Goal: Task Accomplishment & Management: Use online tool/utility

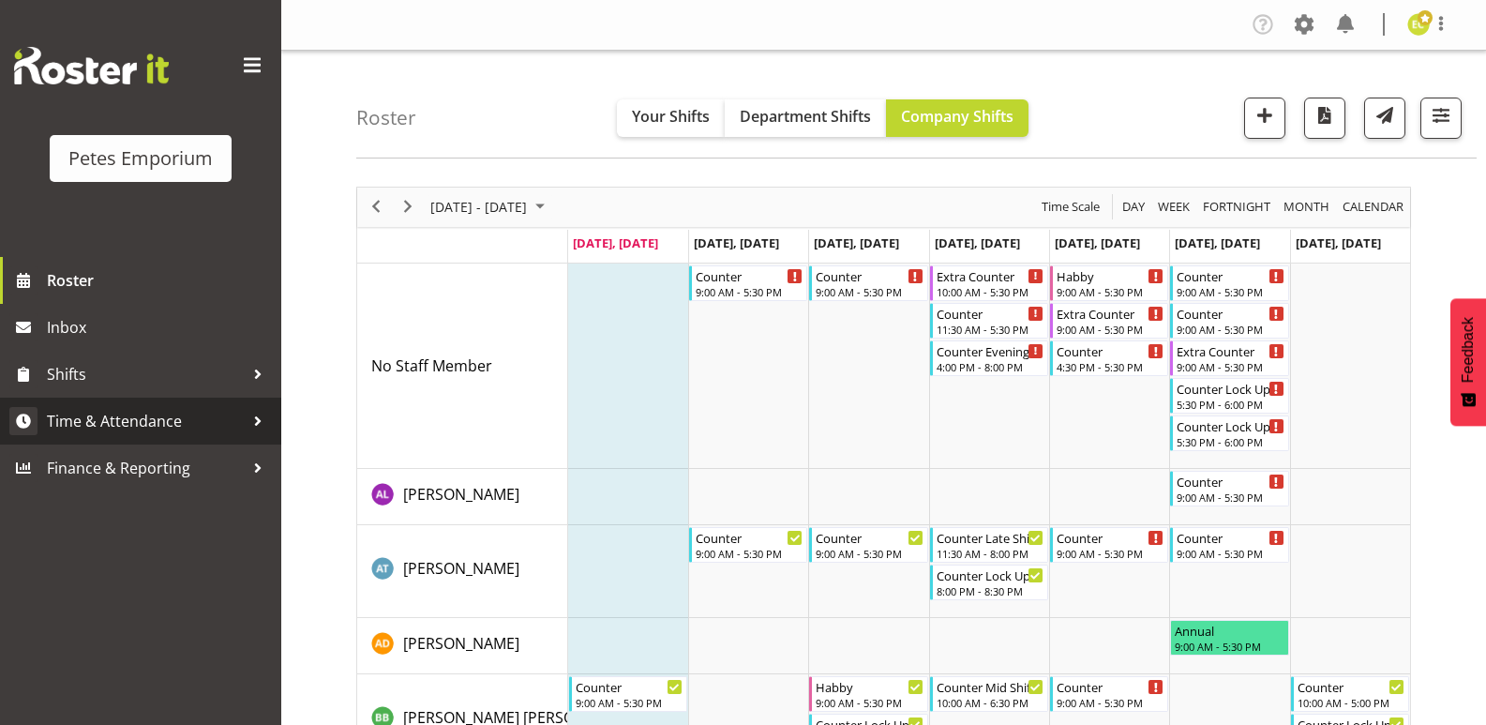
click at [166, 425] on span "Time & Attendance" at bounding box center [145, 421] width 197 height 28
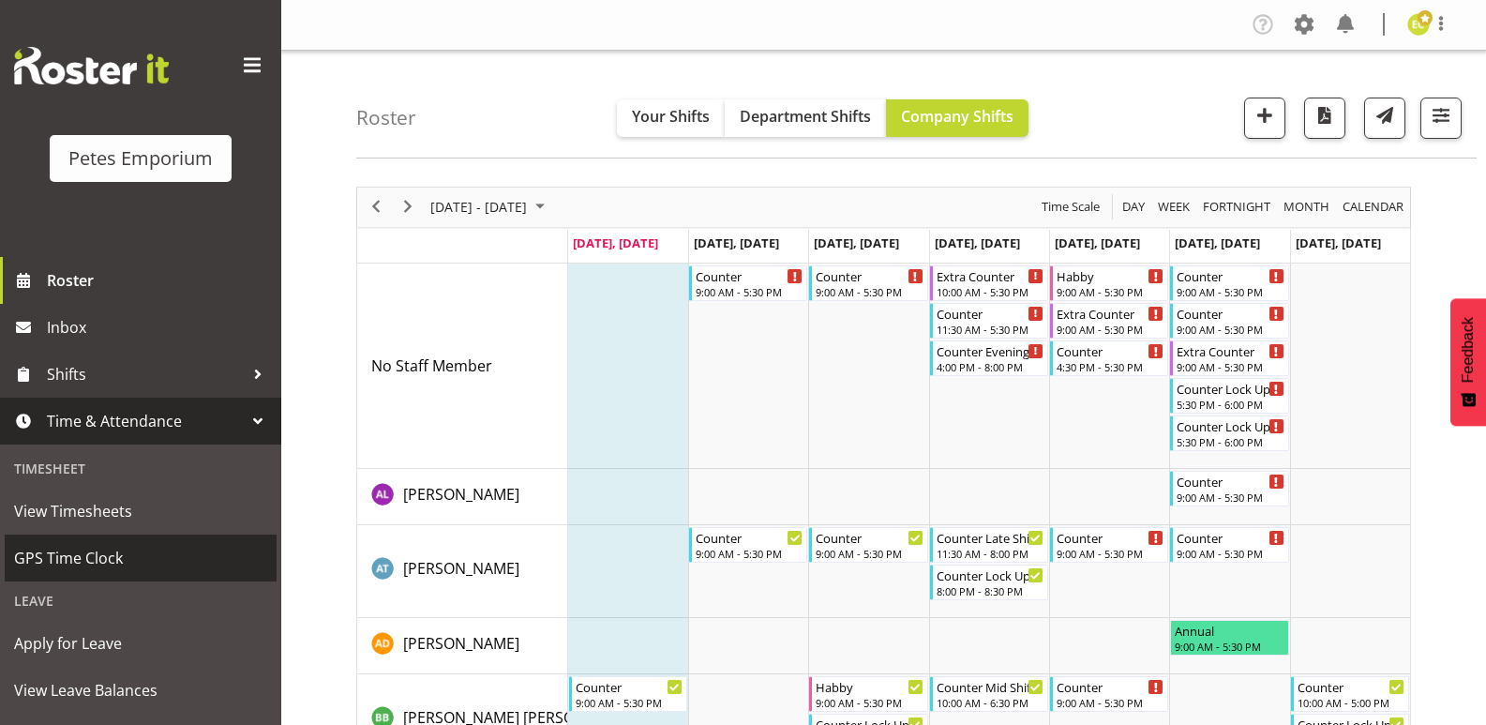
click at [60, 546] on span "GPS Time Clock" at bounding box center [140, 558] width 253 height 28
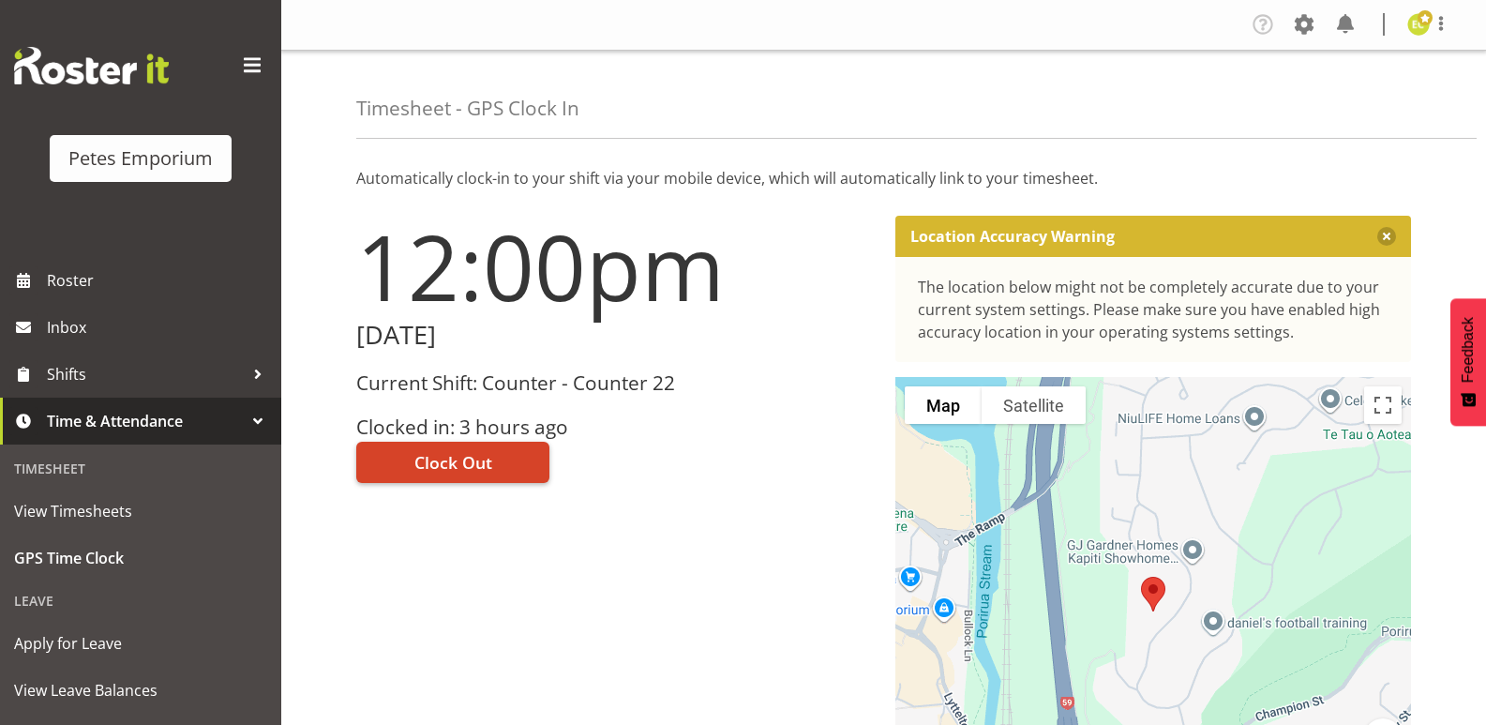
click at [442, 454] on span "Clock Out" at bounding box center [453, 462] width 78 height 24
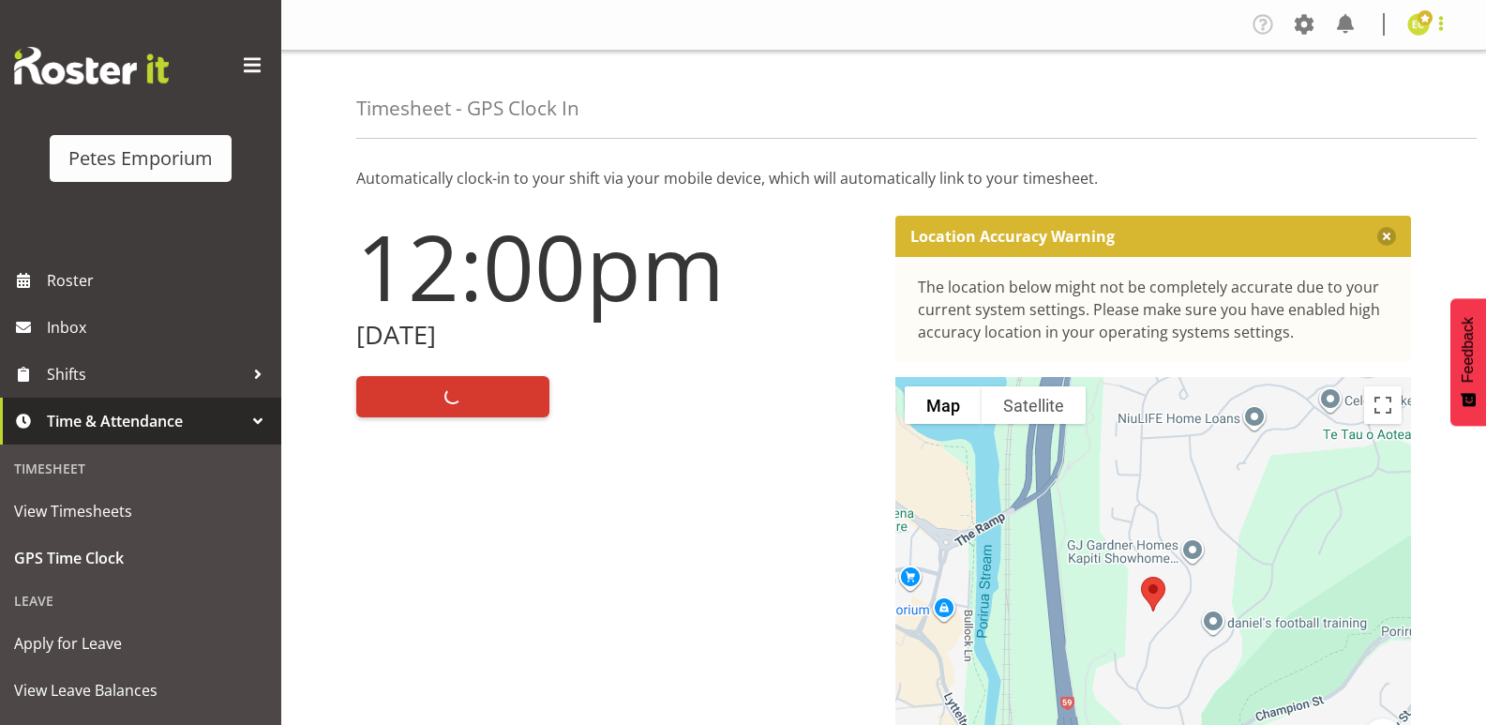
click at [1447, 28] on span at bounding box center [1441, 23] width 22 height 22
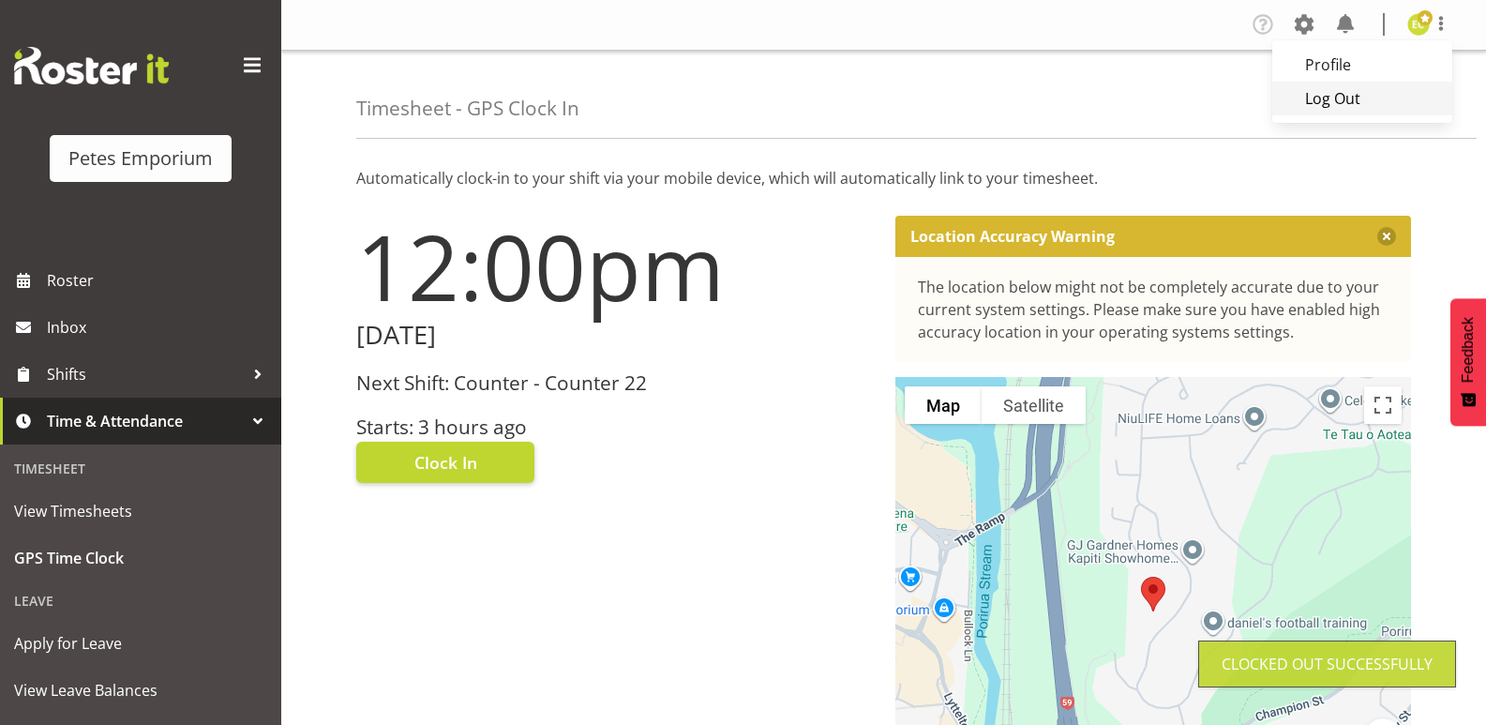
click at [1371, 106] on link "Log Out" at bounding box center [1362, 99] width 180 height 34
